Goal: Task Accomplishment & Management: Use online tool/utility

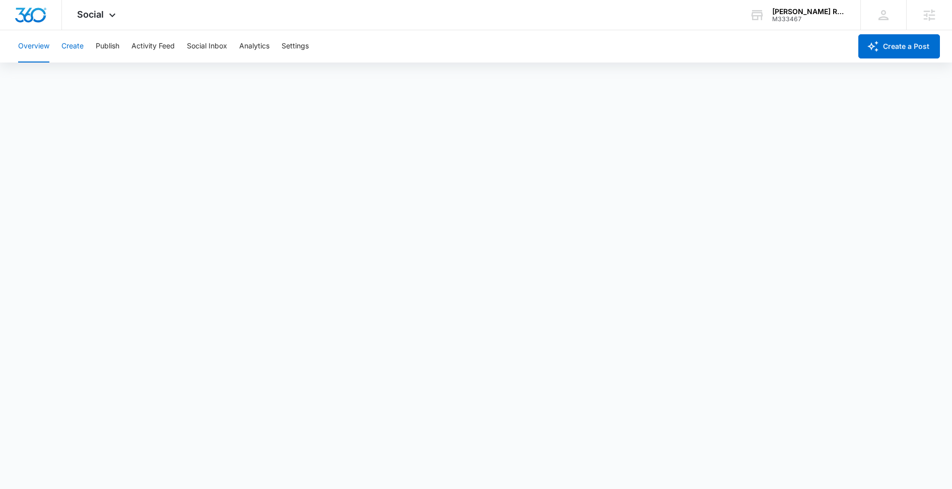
click at [70, 46] on button "Create" at bounding box center [72, 46] width 22 height 32
click at [84, 55] on div "Overview Create Publish Activity Feed Social Inbox Analytics Settings" at bounding box center [432, 46] width 840 height 32
click at [59, 72] on button "Content Library" at bounding box center [43, 77] width 51 height 28
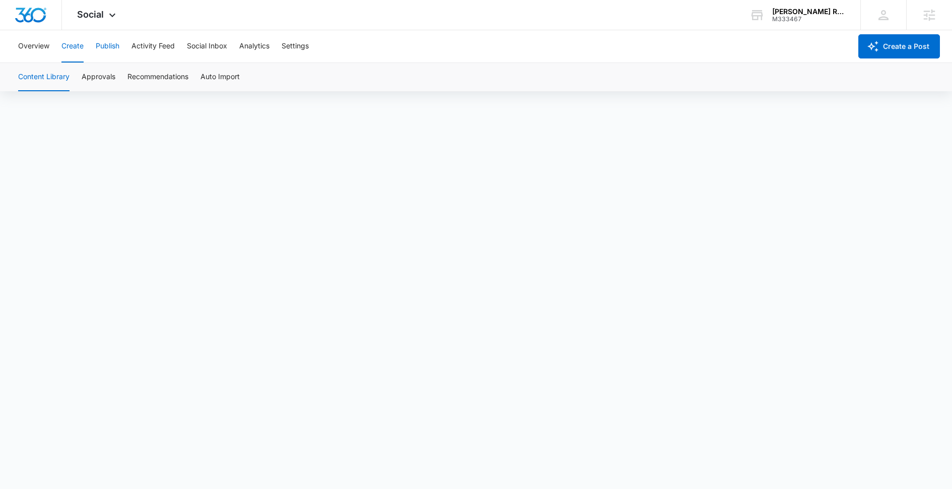
click at [114, 44] on button "Publish" at bounding box center [108, 46] width 24 height 32
click at [75, 72] on button "Schedules" at bounding box center [77, 77] width 34 height 28
click at [297, 48] on button "Settings" at bounding box center [295, 46] width 27 height 32
click at [81, 50] on button "Create" at bounding box center [72, 46] width 22 height 32
